Goal: Find specific page/section: Find specific page/section

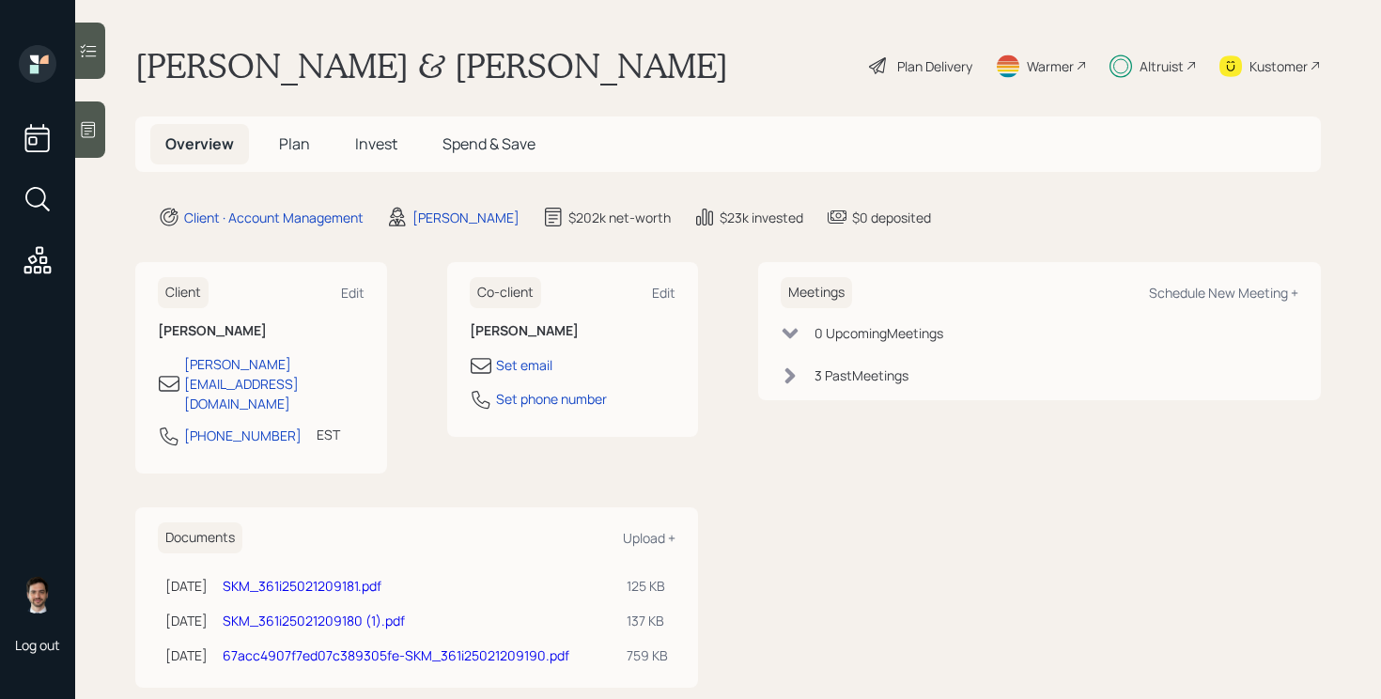
click at [287, 144] on span "Plan" at bounding box center [294, 143] width 31 height 21
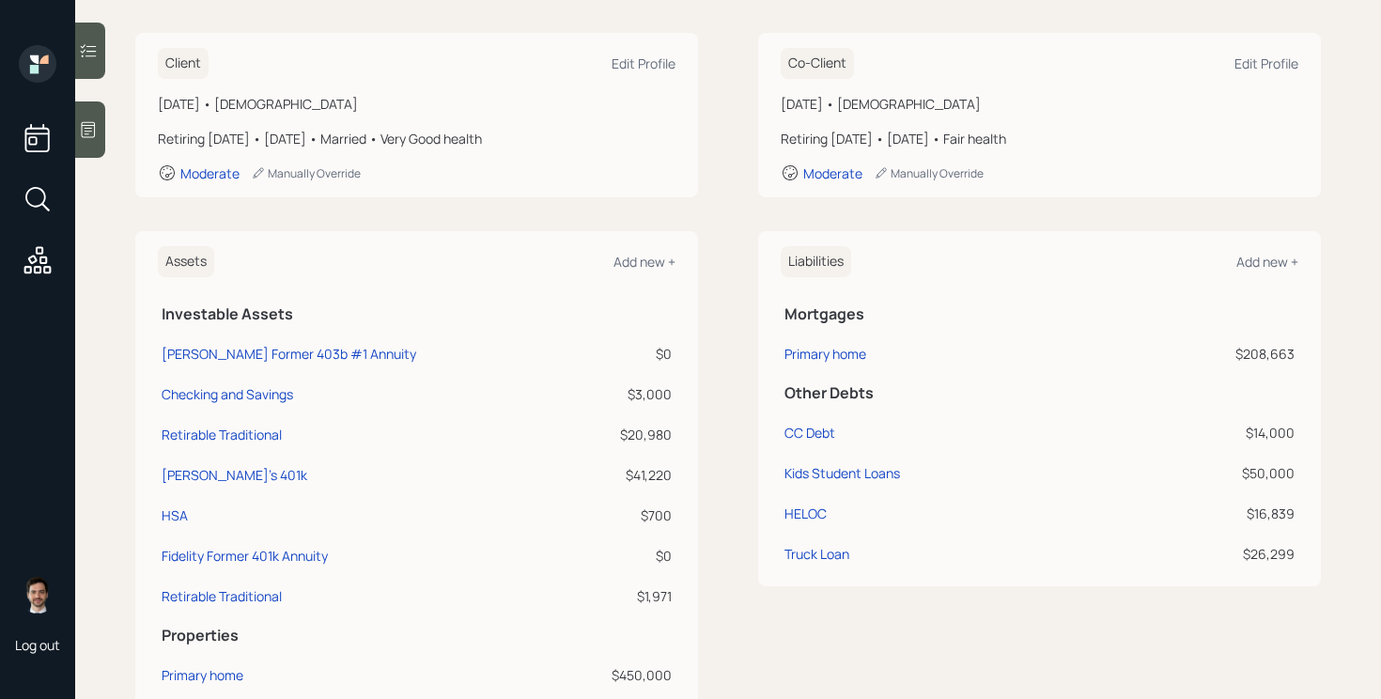
scroll to position [273, 0]
